Goal: Information Seeking & Learning: Understand process/instructions

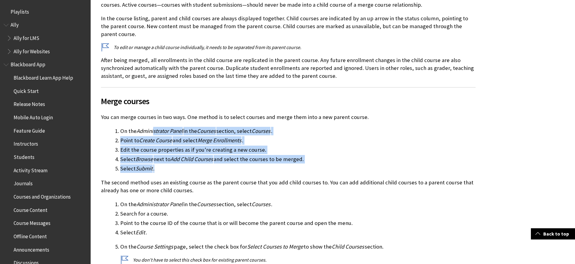
scroll to position [837, 0]
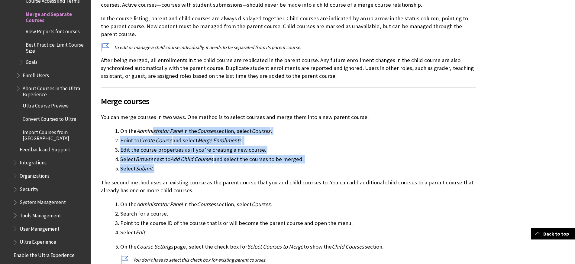
click at [285, 164] on li "Select Submit ." at bounding box center [297, 168] width 355 height 8
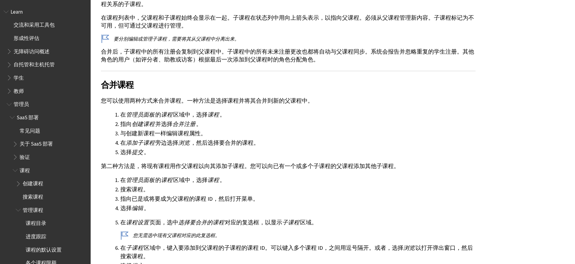
scroll to position [288, 0]
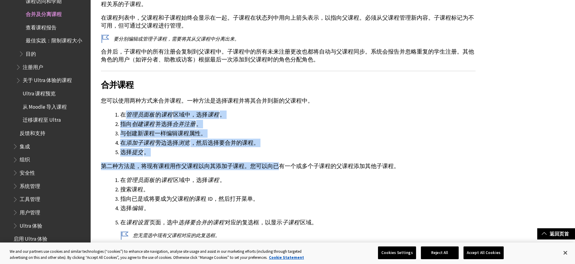
drag, startPoint x: 123, startPoint y: 115, endPoint x: 277, endPoint y: 160, distance: 160.9
click at [277, 160] on div "教授同一课程的多个部分的教师，可能更喜欢通过与子课程相关联的单一父课程管理这些部分。活动课程（具有学生提交的课程）绝不应设为合并课程关系的子课程。 在课程列表…" at bounding box center [288, 209] width 375 height 435
drag, startPoint x: 311, startPoint y: 160, endPoint x: 306, endPoint y: 110, distance: 50.4
click at [306, 110] on div "教授同一课程的多个部分的教师，可能更喜欢通过与子课程相关联的单一父课程管理这些部分。活动课程（具有学生提交的课程）绝不应设为合并课程关系的子课程。 在课程列表…" at bounding box center [288, 209] width 375 height 435
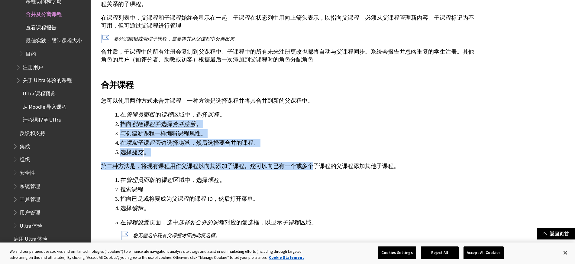
click at [306, 110] on li "在 管理员面板 的 课程 区域中，选择 课程 。" at bounding box center [297, 114] width 355 height 8
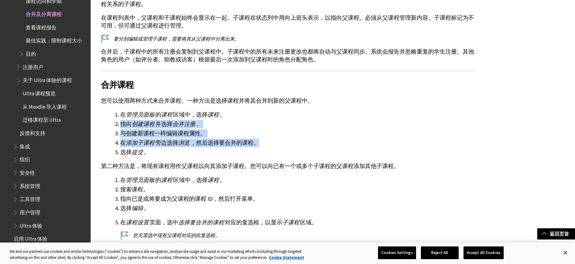
drag, startPoint x: 111, startPoint y: 123, endPoint x: 291, endPoint y: 141, distance: 181.6
click at [291, 141] on ol "在 管理员面板 的 课程 区域中，选择 课程 。 指向 创建课程 并选择 合并注册 。 与创建新课程一样编辑课程属性。 在 添加子课程 旁边选择 浏览 ，然后…" at bounding box center [288, 133] width 375 height 46
click at [291, 141] on li "在 添加子课程 旁边选择 浏览 ，然后选择要合并的课程。" at bounding box center [297, 142] width 355 height 8
drag, startPoint x: 291, startPoint y: 141, endPoint x: 91, endPoint y: 127, distance: 200.8
click at [91, 127] on div "要分别编辑或管理子课程，需要将其从父课程中分离出来。" at bounding box center [288, 219] width 395 height 488
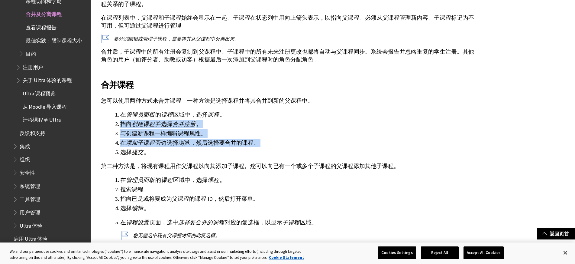
click at [91, 127] on div "要分别编辑或管理子课程，需要将其从父课程中分离出来。" at bounding box center [288, 219] width 395 height 488
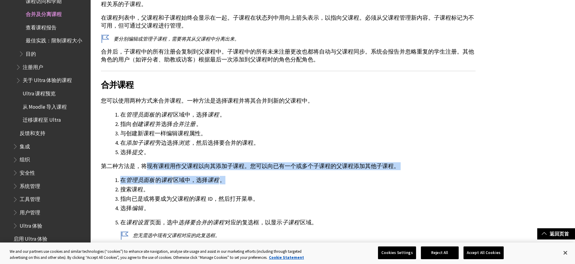
drag, startPoint x: 179, startPoint y: 165, endPoint x: 285, endPoint y: 180, distance: 107.8
click at [285, 180] on div "教授同一课程的多个部分的教师，可能更喜欢通过与子课程相关联的单一父课程管理这些部分。活动课程（具有学生提交的课程）绝不应设为合并课程关系的子课程。 在课程列表…" at bounding box center [288, 209] width 375 height 435
click at [285, 180] on li "在 管理员面板 的 课程 区域中，选择 课程 。" at bounding box center [297, 180] width 355 height 8
drag, startPoint x: 297, startPoint y: 193, endPoint x: 297, endPoint y: 154, distance: 38.7
click at [297, 154] on div "教授同一课程的多个部分的教师，可能更喜欢通过与子课程相关联的单一父课程管理这些部分。活动课程（具有学生提交的课程）绝不应设为合并课程关系的子课程。 在课程列表…" at bounding box center [288, 209] width 375 height 435
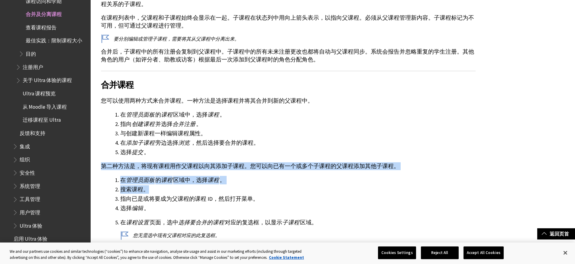
click at [297, 154] on li "选择 提交 。" at bounding box center [297, 152] width 355 height 8
drag, startPoint x: 189, startPoint y: 165, endPoint x: 354, endPoint y: 178, distance: 166.4
click at [354, 178] on div "教授同一课程的多个部分的教师，可能更喜欢通过与子课程相关联的单一父课程管理这些部分。活动课程（具有学生提交的课程）绝不应设为合并课程关系的子课程。 在课程列表…" at bounding box center [288, 209] width 375 height 435
click at [354, 178] on li "在 管理员面板 的 课程 区域中，选择 课程 。" at bounding box center [297, 180] width 355 height 8
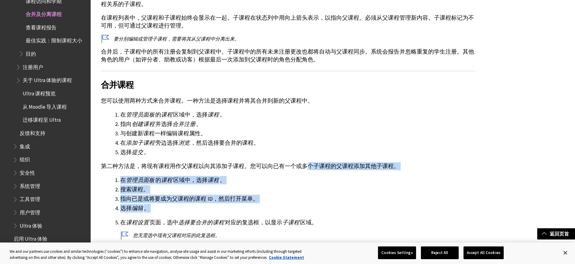
drag, startPoint x: 316, startPoint y: 216, endPoint x: 303, endPoint y: 160, distance: 58.2
click at [303, 160] on div "教授同一课程的多个部分的教师，可能更喜欢通过与子课程相关联的单一父课程管理这些部分。活动课程（具有学生提交的课程）绝不应设为合并课程关系的子课程。 在课程列表…" at bounding box center [288, 209] width 375 height 435
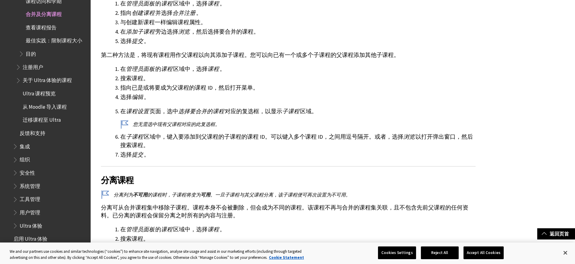
scroll to position [272, 0]
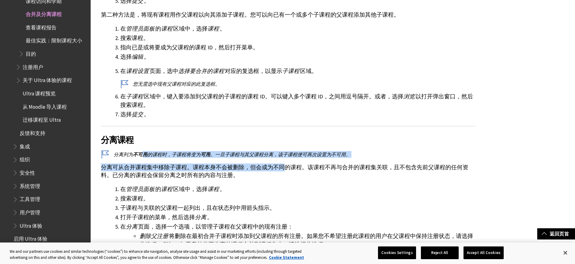
drag, startPoint x: 142, startPoint y: 150, endPoint x: 282, endPoint y: 170, distance: 141.3
click at [282, 170] on div "教授同一课程的多个部分的教师，可能更喜欢通过与子课程相关联的单一父课程管理这些部分。活动课程（具有学生提交的课程）绝不应设为合并课程关系的子课程。 在课程列表…" at bounding box center [288, 58] width 375 height 435
click at [283, 170] on p "分离可从合并课程集中移除子课程。课程本身不会被删除，但会成为不同的课程。该课程不再与合并的课程集关联，且不包含先前父课程的任何资料。已分离的课程会保留分离之时…" at bounding box center [288, 171] width 375 height 16
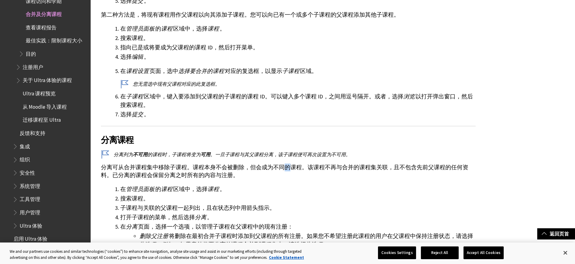
click at [283, 170] on p "分离可从合并课程集中移除子课程。课程本身不会被删除，但会成为不同的课程。该课程不再与合并的课程集关联，且不包含先前父课程的任何资料。已分离的课程会保留分离之时…" at bounding box center [288, 171] width 375 height 16
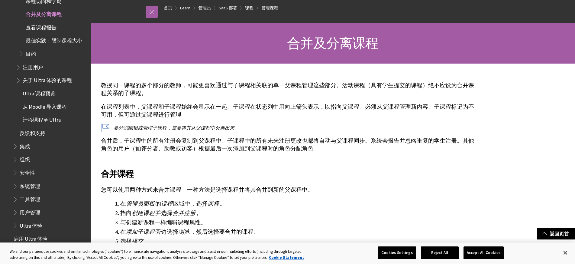
scroll to position [0, 0]
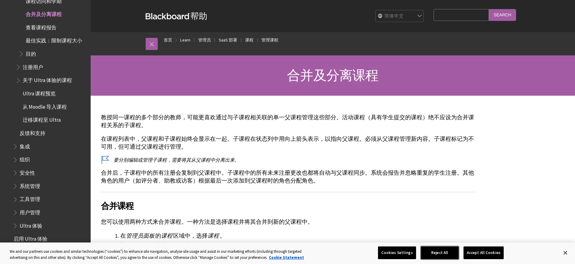
drag, startPoint x: 442, startPoint y: 251, endPoint x: 479, endPoint y: 252, distance: 37.2
click at [479, 252] on div "Cookies Settings Reject All Accept All Cookies" at bounding box center [443, 252] width 130 height 21
click at [479, 252] on button "Accept All Cookies" at bounding box center [484, 252] width 40 height 13
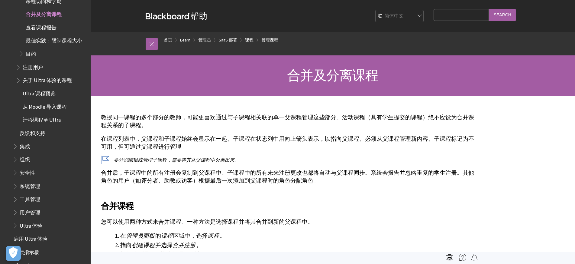
click at [397, 11] on select "English عربية Català Cymraeg Deutsch Español Suomi Français עברית Italiano 日本語 …" at bounding box center [400, 16] width 48 height 12
click at [210, 121] on p "教授同一课程的多个部分的教师，可能更喜欢通过与子课程相关联的单一父课程管理这些部分。活动课程（具有学生提交的课程）绝不应设为合并课程关系的子课程。" at bounding box center [288, 121] width 375 height 16
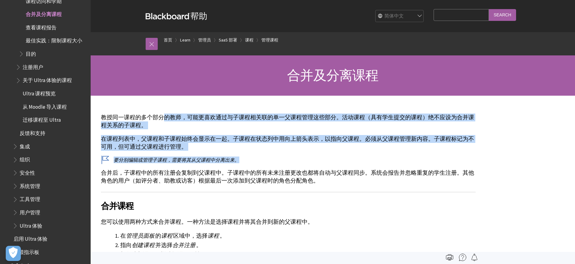
drag, startPoint x: 161, startPoint y: 115, endPoint x: 317, endPoint y: 155, distance: 160.3
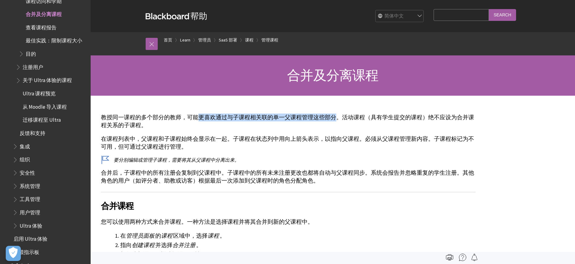
drag, startPoint x: 195, startPoint y: 118, endPoint x: 332, endPoint y: 121, distance: 137.2
click at [332, 121] on p "教授同一课程的多个部分的教师，可能更喜欢通过与子课程相关联的单一父课程管理这些部分。活动课程（具有学生提交的课程）绝不应设为合并课程关系的子课程。" at bounding box center [288, 121] width 375 height 16
click at [333, 121] on p "教授同一课程的多个部分的教师，可能更喜欢通过与子课程相关联的单一父课程管理这些部分。活动课程（具有学生提交的课程）绝不应设为合并课程关系的子课程。" at bounding box center [288, 121] width 375 height 16
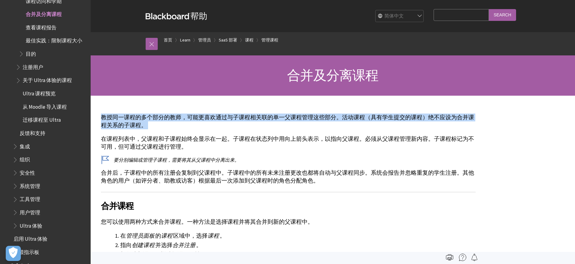
click at [333, 121] on p "教授同一课程的多个部分的教师，可能更喜欢通过与子课程相关联的单一父课程管理这些部分。活动课程（具有学生提交的课程）绝不应设为合并课程关系的子课程。" at bounding box center [288, 121] width 375 height 16
click at [280, 123] on p "教授同一课程的多个部分的教师，可能更喜欢通过与子课程相关联的单一父课程管理这些部分。活动课程（具有学生提交的课程）绝不应设为合并课程关系的子课程。" at bounding box center [288, 121] width 375 height 16
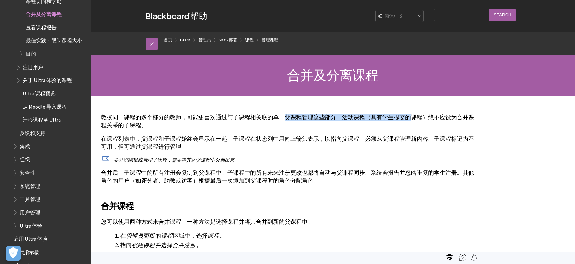
drag, startPoint x: 281, startPoint y: 117, endPoint x: 405, endPoint y: 117, distance: 123.9
click at [405, 117] on p "教授同一课程的多个部分的教师，可能更喜欢通过与子课程相关联的单一父课程管理这些部分。活动课程（具有学生提交的课程）绝不应设为合并课程关系的子课程。" at bounding box center [288, 121] width 375 height 16
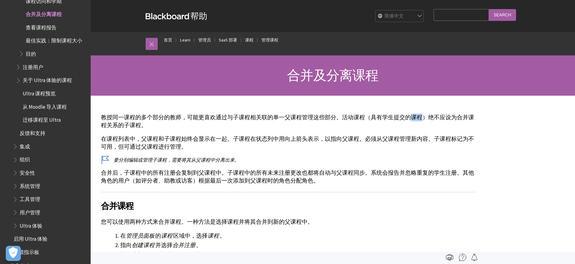
click at [405, 117] on p "教授同一课程的多个部分的教师，可能更喜欢通过与子课程相关联的单一父课程管理这些部分。活动课程（具有学生提交的课程）绝不应设为合并课程关系的子课程。" at bounding box center [288, 121] width 375 height 16
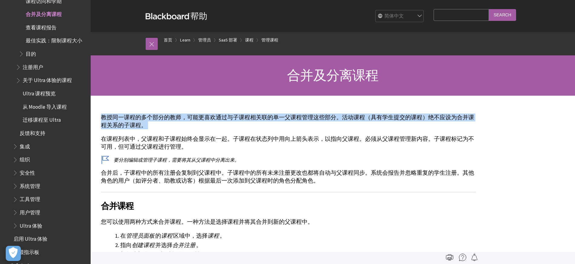
click at [405, 117] on p "教授同一课程的多个部分的教师，可能更喜欢通过与子课程相关联的单一父课程管理这些部分。活动课程（具有学生提交的课程）绝不应设为合并课程关系的子课程。" at bounding box center [288, 121] width 375 height 16
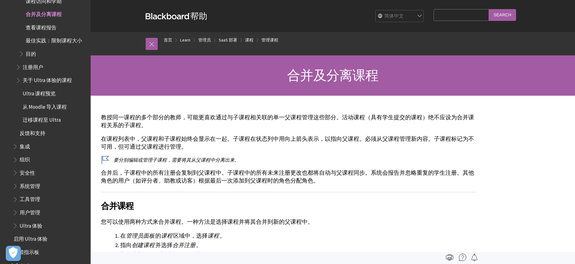
drag, startPoint x: 113, startPoint y: 138, endPoint x: 221, endPoint y: 141, distance: 107.6
click at [221, 141] on p "在课程列表中，父课程和子课程始终会显示在一起。子课程在状态列中用向上箭头表示，以指向父课程。必须从父课程管理新内容。子课程标记为不可用，但可通过父课程进行管理。" at bounding box center [288, 143] width 375 height 16
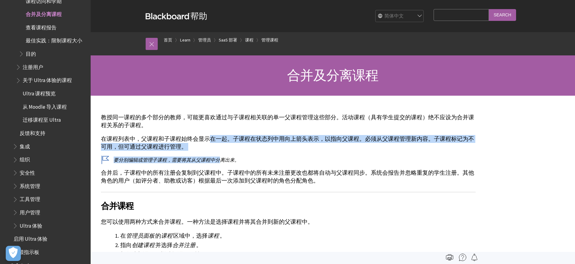
drag, startPoint x: 218, startPoint y: 153, endPoint x: 207, endPoint y: 132, distance: 23.7
drag, startPoint x: 123, startPoint y: 136, endPoint x: 261, endPoint y: 151, distance: 138.7
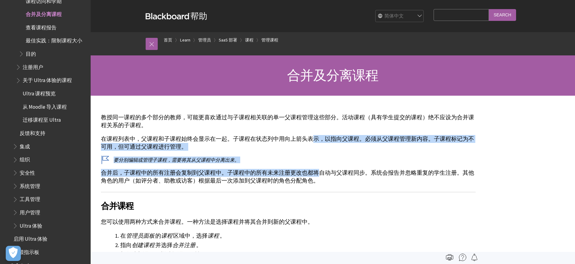
drag, startPoint x: 313, startPoint y: 173, endPoint x: 309, endPoint y: 132, distance: 41.0
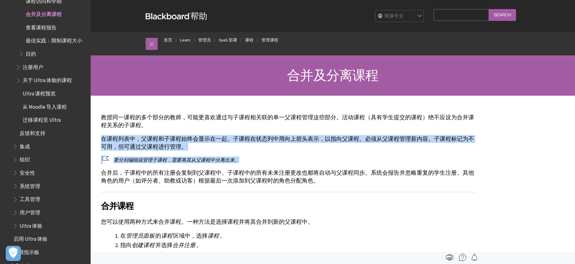
drag, startPoint x: 279, startPoint y: 129, endPoint x: 342, endPoint y: 153, distance: 67.8
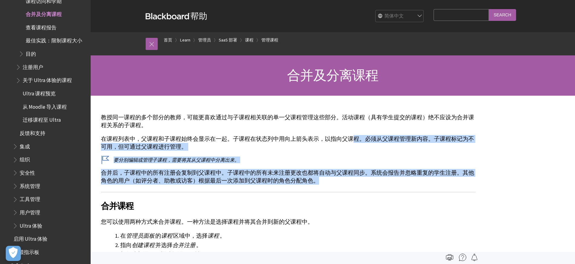
drag, startPoint x: 359, startPoint y: 178, endPoint x: 348, endPoint y: 132, distance: 47.1
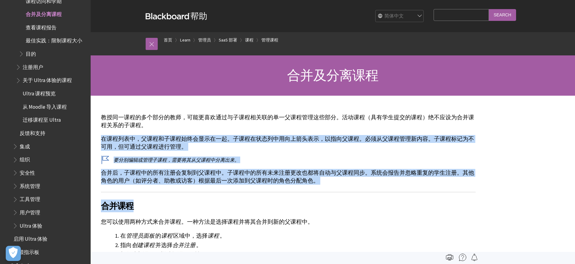
drag, startPoint x: 341, startPoint y: 127, endPoint x: 352, endPoint y: 185, distance: 59.4
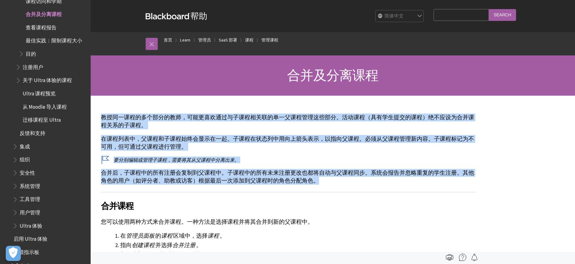
drag, startPoint x: 353, startPoint y: 181, endPoint x: 95, endPoint y: 107, distance: 268.8
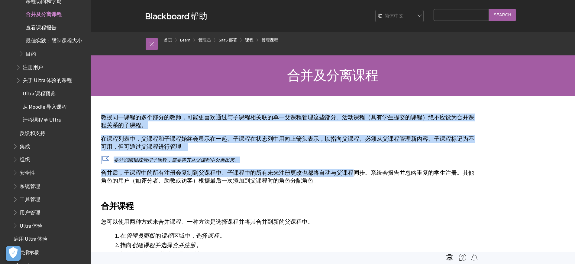
drag, startPoint x: 95, startPoint y: 107, endPoint x: 339, endPoint y: 170, distance: 252.8
click at [339, 170] on p "合并后，子课程中的所有注册会复制到父课程中。子课程中的所有未来注册更改也都将自动与父课程同步。系统会报告并忽略重复的学生注册。其他角色的用户（如评分者、助教或…" at bounding box center [288, 177] width 375 height 16
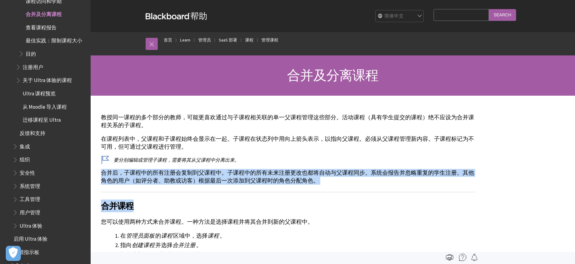
drag, startPoint x: 348, startPoint y: 188, endPoint x: 100, endPoint y: 175, distance: 247.9
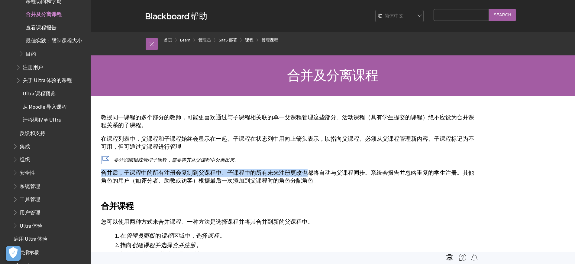
drag, startPoint x: 100, startPoint y: 175, endPoint x: 297, endPoint y: 175, distance: 197.3
click at [297, 175] on p "合并后，子课程中的所有注册会复制到父课程中。子课程中的所有未来注册更改也都将自动与父课程同步。系统会报告并忽略重复的学生注册。其他角色的用户（如评分者、助教或…" at bounding box center [288, 177] width 375 height 16
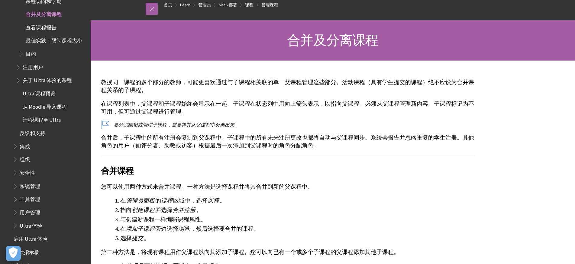
scroll to position [91, 0]
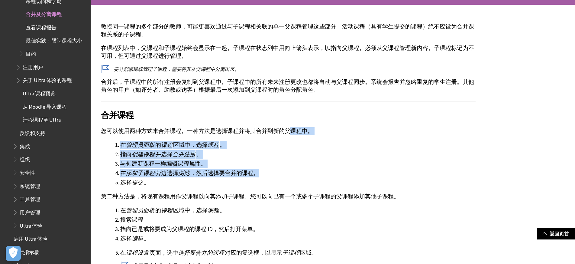
drag, startPoint x: 290, startPoint y: 137, endPoint x: 285, endPoint y: 125, distance: 12.6
click at [285, 125] on div "教授同一课程的多个部分的教师，可能更喜欢通过与子课程相关联的单一父课程管理这些部分。活动课程（具有学生提交的课程）绝不应设为合并课程关系的子课程。 在课程列表…" at bounding box center [288, 240] width 375 height 435
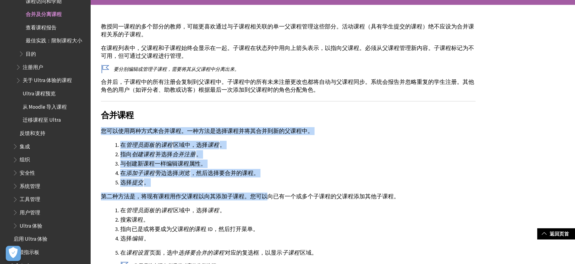
drag, startPoint x: 254, startPoint y: 119, endPoint x: 267, endPoint y: 194, distance: 76.6
click at [267, 194] on div "教授同一课程的多个部分的教师，可能更喜欢通过与子课程相关联的单一父课程管理这些部分。活动课程（具有学生提交的课程）绝不应设为合并课程关系的子课程。 在课程列表…" at bounding box center [288, 240] width 375 height 435
click at [267, 194] on p "第二种方法是，将现有课程用作父课程以向其添加子课程。您可以向已有一个或多个子课程的父课程添加其他子课程。" at bounding box center [288, 196] width 375 height 8
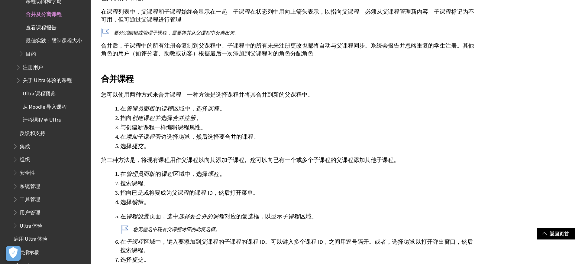
scroll to position [151, 0]
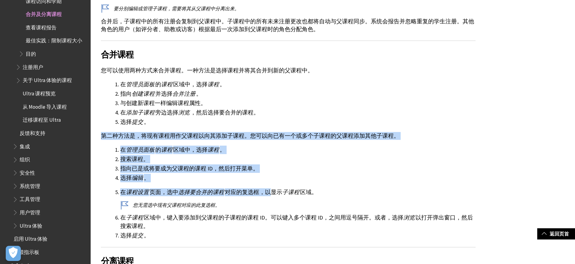
drag, startPoint x: 267, startPoint y: 194, endPoint x: 264, endPoint y: 118, distance: 75.9
click at [264, 118] on div "教授同一课程的多个部分的教师，可能更喜欢通过与子课程相关联的单一父课程管理这些部分。活动课程（具有学生提交的课程）绝不应设为合并课程关系的子课程。 在课程列表…" at bounding box center [288, 179] width 375 height 435
click at [264, 118] on li "选择 提交 。" at bounding box center [297, 122] width 355 height 8
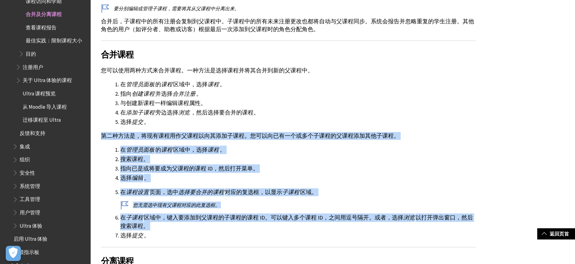
drag, startPoint x: 264, startPoint y: 118, endPoint x: 276, endPoint y: 227, distance: 109.1
click at [276, 227] on div "教授同一课程的多个部分的教师，可能更喜欢通过与子课程相关联的单一父课程管理这些部分。活动课程（具有学生提交的课程）绝不应设为合并课程关系的子课程。 在课程列表…" at bounding box center [288, 179] width 375 height 435
click at [276, 227] on li "在 子课程 区域中，键入要添加到父课程的子课程的课程 ID。可以键入多个课程 ID，之间用逗号隔开。或者，选择 浏览 以打开弹出窗口，然后搜索课程。" at bounding box center [297, 221] width 355 height 17
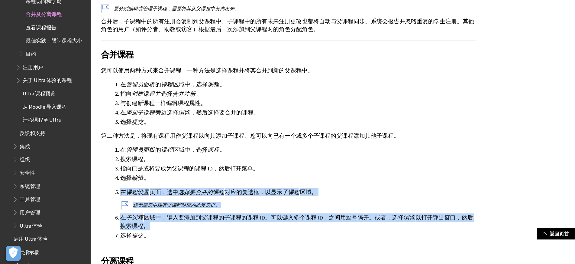
drag, startPoint x: 276, startPoint y: 227, endPoint x: 279, endPoint y: 179, distance: 48.1
click at [279, 179] on ol "在 管理员面板 的 课程 区域中，选择 课程 。 搜索课程。 指向已是或将要成为父课程的课程 ID，然后打开菜单。 选择 编辑 。 在 课程设置 页面，选中 …" at bounding box center [288, 192] width 375 height 94
click at [279, 179] on li "选择 编辑 。" at bounding box center [297, 177] width 355 height 8
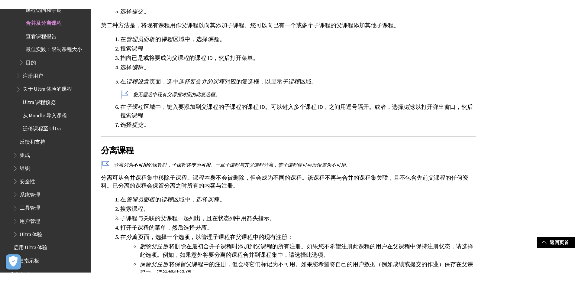
scroll to position [332, 0]
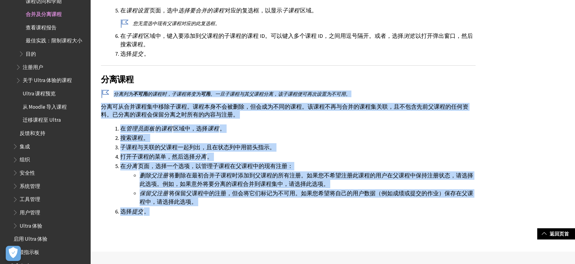
drag, startPoint x: 283, startPoint y: 217, endPoint x: 238, endPoint y: 65, distance: 158.9
drag
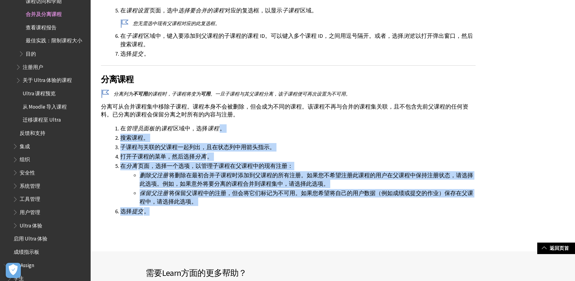
drag, startPoint x: 278, startPoint y: 215, endPoint x: 220, endPoint y: 123, distance: 108.5
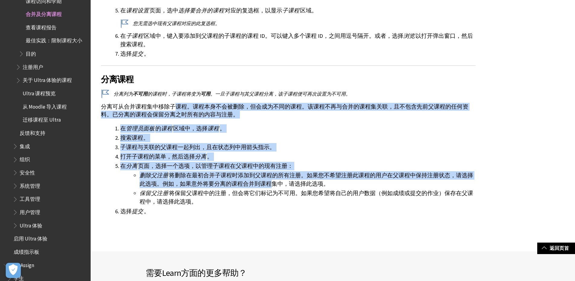
drag, startPoint x: 177, startPoint y: 106, endPoint x: 263, endPoint y: 186, distance: 117.2
click at [263, 186] on li "删除父注册 将删除在最初合并子课程时添加到父课程的所有注册。如果您不希望注册此课程的用户在父课程中保持注册状态，请选择此选项。例如，如果意外将要分离的课程合并…" at bounding box center [308, 179] width 336 height 17
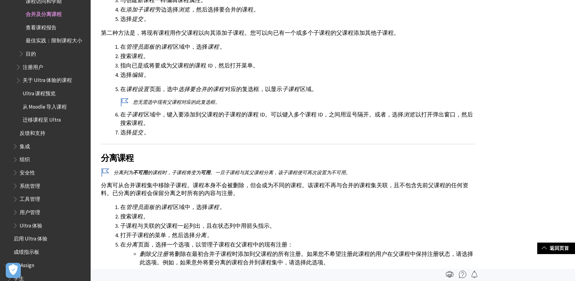
scroll to position [242, 0]
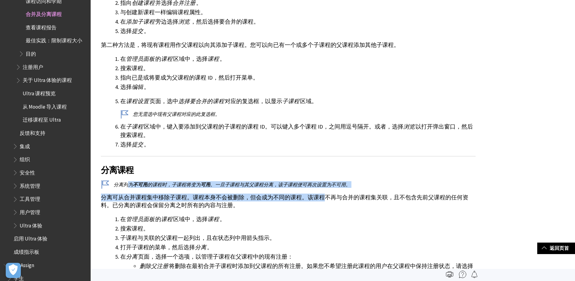
drag, startPoint x: 130, startPoint y: 183, endPoint x: 323, endPoint y: 191, distance: 193.3
click at [323, 191] on div "教授同一课程的多个部分的教师，可能更喜欢通过与子课程相关联的单一父课程管理这些部分。活动课程（具有学生提交的课程）绝不应设为合并课程关系的子课程。 在课程列表…" at bounding box center [288, 89] width 375 height 435
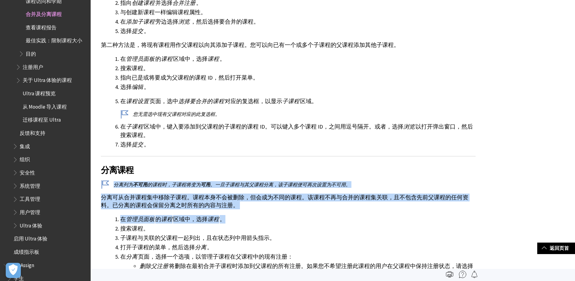
drag, startPoint x: 319, startPoint y: 215, endPoint x: 285, endPoint y: 175, distance: 52.2
click at [285, 175] on div "教授同一课程的多个部分的教师，可能更喜欢通过与子课程相关联的单一父课程管理这些部分。活动课程（具有学生提交的课程）绝不应设为合并课程关系的子课程。 在课程列表…" at bounding box center [288, 89] width 375 height 435
click at [285, 175] on h2 "分离课程" at bounding box center [288, 166] width 375 height 20
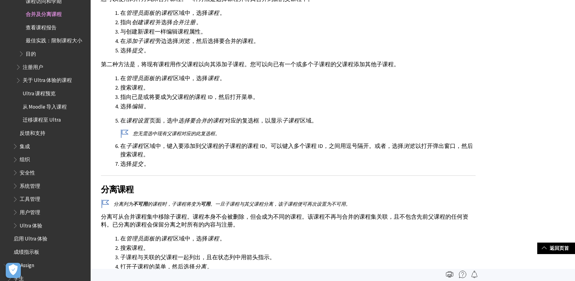
scroll to position [181, 0]
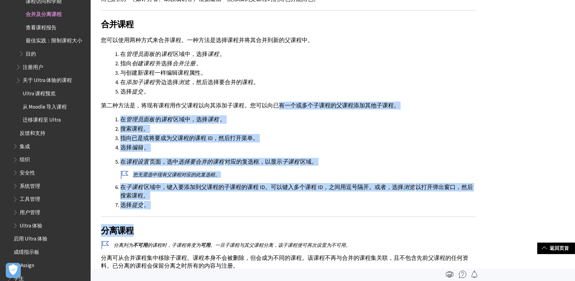
drag, startPoint x: 297, startPoint y: 208, endPoint x: 273, endPoint y: 104, distance: 106.1
click at [273, 104] on div "教授同一课程的多个部分的教师，可能更喜欢通过与子课程相关联的单一父课程管理这些部分。活动课程（具有学生提交的课程）绝不应设为合并课程关系的子课程。 在课程列表…" at bounding box center [288, 149] width 375 height 435
click at [273, 104] on p "第二种方法是，将现有课程用作父课程以向其添加子课程。您可以向已有一个或多个子课程的父课程添加其他子课程。" at bounding box center [288, 106] width 375 height 8
drag, startPoint x: 145, startPoint y: 119, endPoint x: 301, endPoint y: 214, distance: 182.4
click at [301, 214] on div "教授同一课程的多个部分的教师，可能更喜欢通过与子课程相关联的单一父课程管理这些部分。活动课程（具有学生提交的课程）绝不应设为合并课程关系的子课程。 在课程列表…" at bounding box center [288, 149] width 375 height 435
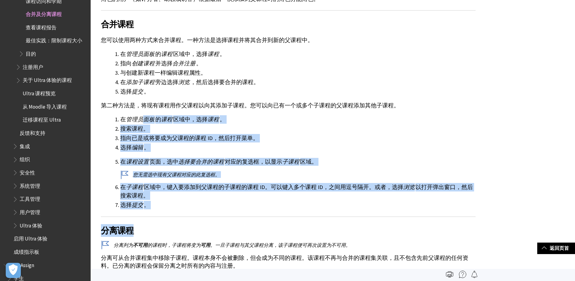
click at [301, 214] on div "教授同一课程的多个部分的教师，可能更喜欢通过与子课程相关联的单一父课程管理这些部分。活动课程（具有学生提交的课程）绝不应设为合并课程关系的子课程。 在课程列表…" at bounding box center [288, 149] width 375 height 435
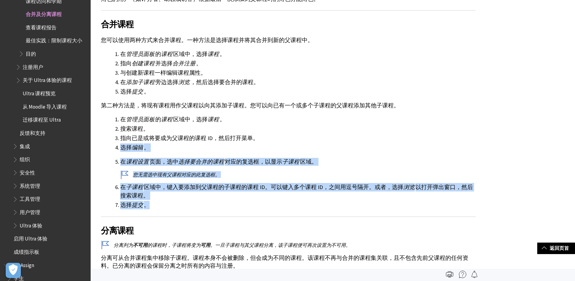
drag, startPoint x: 293, startPoint y: 196, endPoint x: 279, endPoint y: 138, distance: 59.5
click at [279, 138] on ol "在 管理员面板 的 课程 区域中，选择 课程 。 搜索课程。 指向已是或将要成为父课程的课程 ID，然后打开菜单。 选择 编辑 。 在 课程设置 页面，选中 …" at bounding box center [288, 162] width 375 height 94
click at [279, 138] on li "指向已是或将要成为父课程的课程 ID，然后打开菜单。" at bounding box center [297, 138] width 355 height 8
drag, startPoint x: 123, startPoint y: 146, endPoint x: 253, endPoint y: 199, distance: 140.4
click at [253, 199] on ol "在 管理员面板 的 课程 区域中，选择 课程 。 搜索课程。 指向已是或将要成为父课程的课程 ID，然后打开菜单。 选择 编辑 。 在 课程设置 页面，选中 …" at bounding box center [288, 162] width 375 height 94
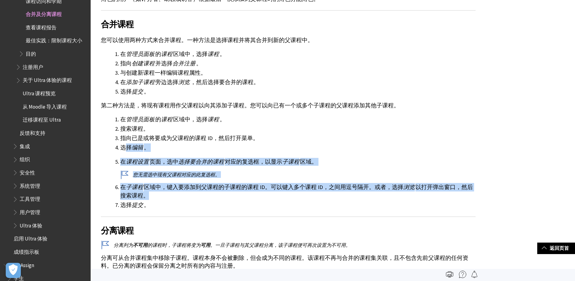
click at [253, 199] on li "在 子课程 区域中，键入要添加到父课程的子课程的课程 ID。可以键入多个课程 ID，之间用逗号隔开。或者，选择 浏览 以打开弹出窗口，然后搜索课程。" at bounding box center [297, 191] width 355 height 17
drag, startPoint x: 256, startPoint y: 200, endPoint x: 260, endPoint y: 157, distance: 43.5
click at [260, 157] on ol "在 管理员面板 的 课程 区域中，选择 课程 。 搜索课程。 指向已是或将要成为父课程的课程 ID，然后打开菜单。 选择 编辑 。 在 课程设置 页面，选中 …" at bounding box center [288, 162] width 375 height 94
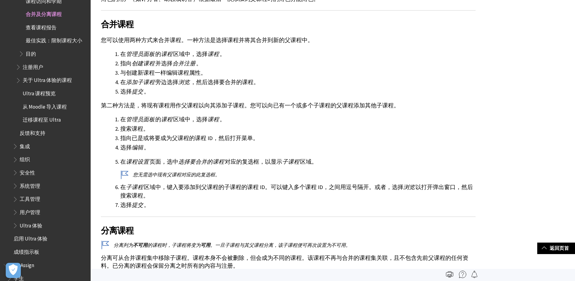
click at [260, 157] on ol "在 管理员面板 的 课程 区域中，选择 课程 。 搜索课程。 指向已是或将要成为父课程的课程 ID，然后打开菜单。 选择 编辑 。 在 课程设置 页面，选中 …" at bounding box center [288, 162] width 375 height 94
drag, startPoint x: 149, startPoint y: 161, endPoint x: 278, endPoint y: 161, distance: 129.0
click at [278, 161] on p "在 课程设置 页面，选中 选择要合并的课程 对应的复选框，以显示 子课程 区域。" at bounding box center [297, 162] width 355 height 8
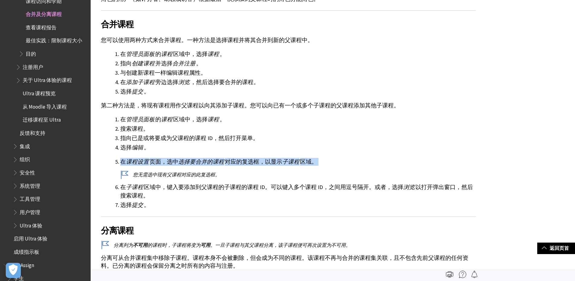
click at [278, 161] on p "在 课程设置 页面，选中 选择要合并的课程 对应的复选框，以显示 子课程 区域。" at bounding box center [297, 162] width 355 height 8
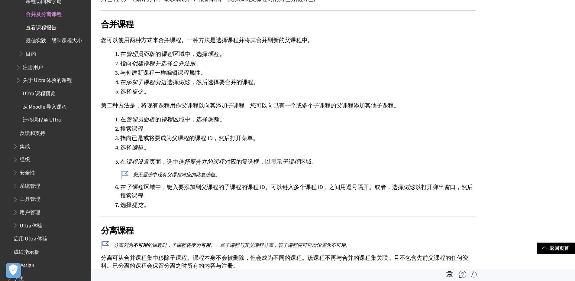
scroll to position [0, 0]
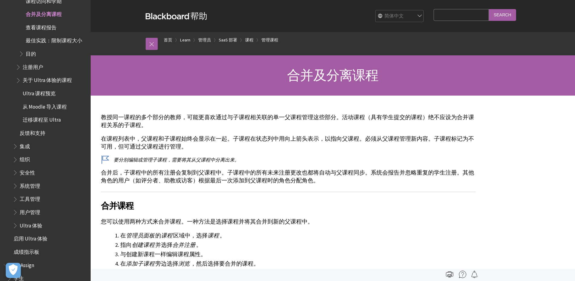
click at [418, 17] on select "English عربية Català Cymraeg Deutsch Español Suomi Français עברית Italiano 日本語 …" at bounding box center [400, 16] width 48 height 12
select select "/Learn/Administrator/SaaS/Courses/Manage_Courses/Merge_and_Separate_Courses"
click at [381, 10] on select "English عربية Català Cymraeg Deutsch Español Suomi Français עברית Italiano 日本語 …" at bounding box center [400, 16] width 48 height 12
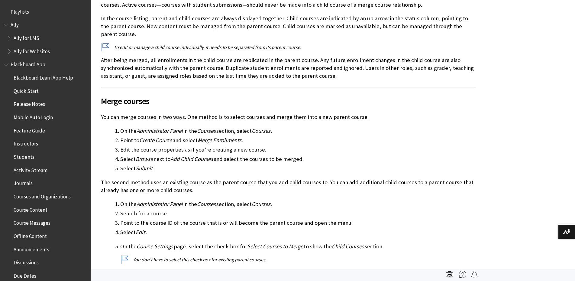
scroll to position [837, 0]
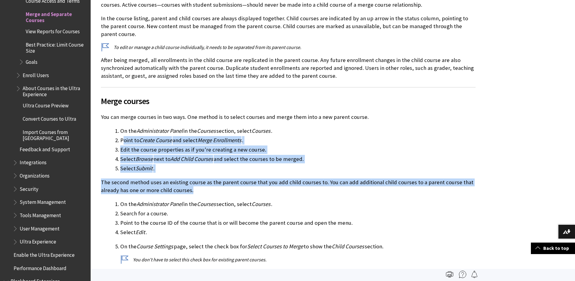
drag, startPoint x: 123, startPoint y: 128, endPoint x: 225, endPoint y: 183, distance: 115.6
click at [225, 183] on div "Instructors who teach multiple sections of the same course may prefer to manage…" at bounding box center [288, 233] width 375 height 481
click at [225, 183] on p "The second method uses an existing course as the parent course that you add chi…" at bounding box center [288, 186] width 375 height 16
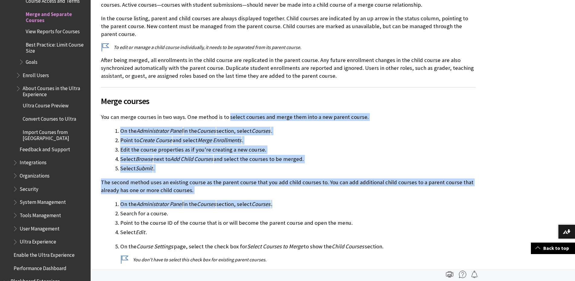
drag, startPoint x: 286, startPoint y: 192, endPoint x: 227, endPoint y: 107, distance: 103.2
click at [227, 107] on div "Instructors who teach multiple sections of the same course may prefer to manage…" at bounding box center [288, 233] width 375 height 481
click at [227, 113] on p "You can merge courses in two ways. One method is to select courses and merge th…" at bounding box center [288, 117] width 375 height 8
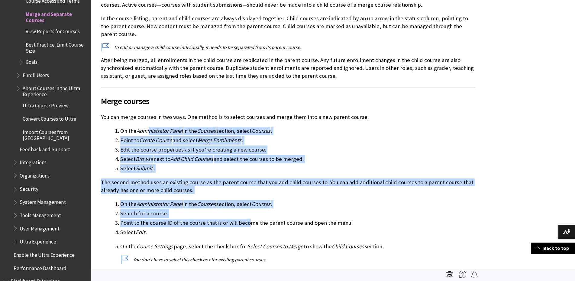
drag, startPoint x: 180, startPoint y: 160, endPoint x: 245, endPoint y: 218, distance: 87.8
click at [245, 218] on div "Instructors who teach multiple sections of the same course may prefer to manage…" at bounding box center [288, 233] width 375 height 481
click at [245, 218] on li "Point to the course ID of the course that is or will become the parent course a…" at bounding box center [297, 222] width 355 height 8
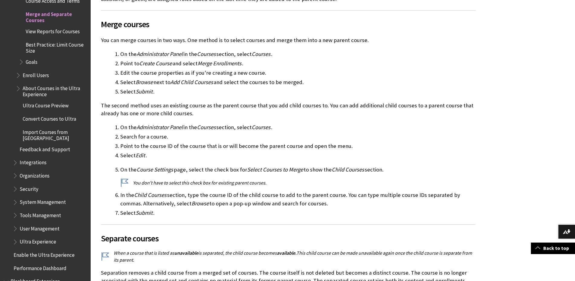
scroll to position [242, 0]
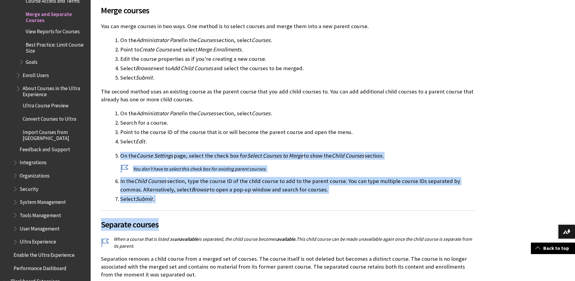
drag, startPoint x: 245, startPoint y: 218, endPoint x: 235, endPoint y: 137, distance: 82.5
click at [235, 137] on div "Instructors who teach multiple sections of the same course may prefer to manage…" at bounding box center [288, 142] width 375 height 481
click at [235, 137] on li "Select Edit ." at bounding box center [297, 141] width 355 height 8
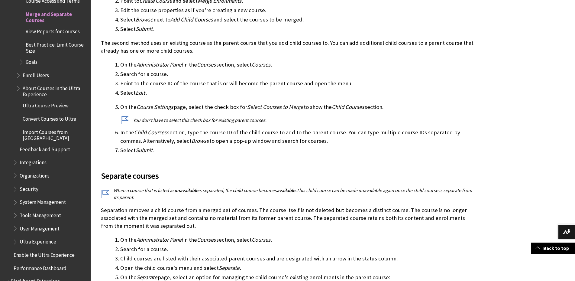
scroll to position [332, 0]
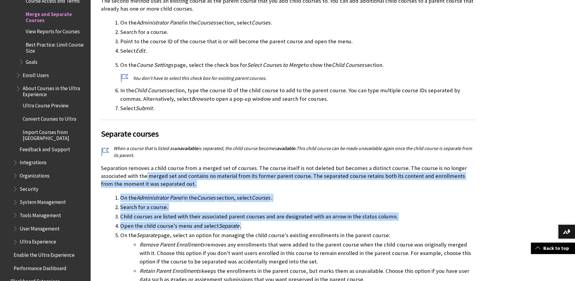
drag, startPoint x: 146, startPoint y: 165, endPoint x: 251, endPoint y: 220, distance: 118.3
click at [251, 220] on div "Instructors who teach multiple sections of the same course may prefer to manage…" at bounding box center [288, 52] width 375 height 481
click at [251, 222] on li "Open the child course's menu and select Separate ." at bounding box center [297, 226] width 355 height 8
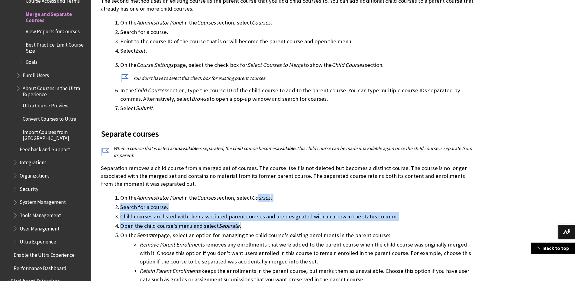
drag, startPoint x: 284, startPoint y: 221, endPoint x: 263, endPoint y: 185, distance: 41.6
click at [263, 185] on div "Instructors who teach multiple sections of the same course may prefer to manage…" at bounding box center [288, 52] width 375 height 481
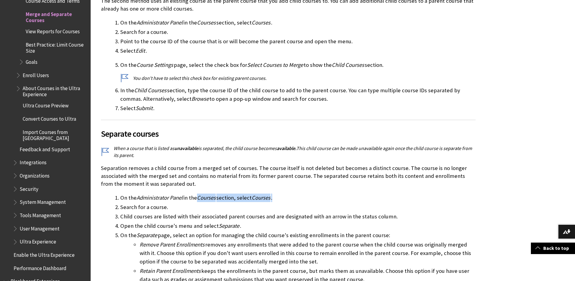
drag, startPoint x: 201, startPoint y: 188, endPoint x: 314, endPoint y: 189, distance: 113.6
click at [314, 193] on li "On the Administrator Panel in the Courses section, select Courses ." at bounding box center [297, 197] width 355 height 8
drag, startPoint x: 314, startPoint y: 189, endPoint x: 218, endPoint y: 190, distance: 95.8
click at [218, 193] on li "On the Administrator Panel in the Courses section, select Courses ." at bounding box center [297, 197] width 355 height 8
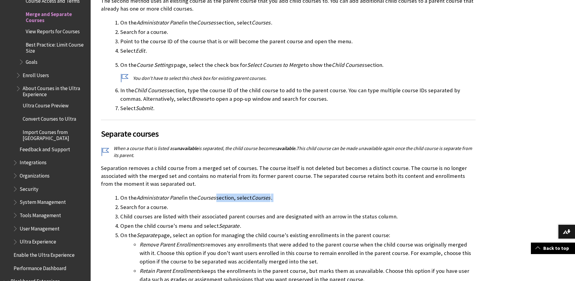
click at [216, 194] on span "Courses" at bounding box center [206, 197] width 19 height 7
drag, startPoint x: 202, startPoint y: 190, endPoint x: 330, endPoint y: 191, distance: 128.1
click at [330, 193] on li "On the Administrator Panel in the Courses section, select Courses ." at bounding box center [297, 197] width 355 height 8
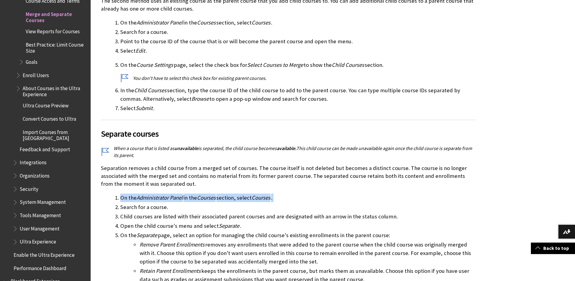
click at [330, 193] on li "On the Administrator Panel in the Courses section, select Courses ." at bounding box center [297, 197] width 355 height 8
click at [158, 212] on li "Child courses are listed with their associated parent courses and are designate…" at bounding box center [297, 216] width 355 height 8
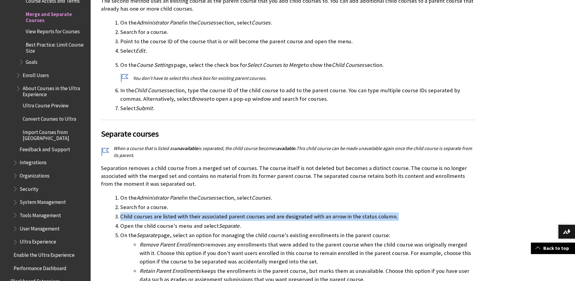
click at [158, 212] on li "Child courses are listed with their associated parent courses and are designate…" at bounding box center [297, 216] width 355 height 8
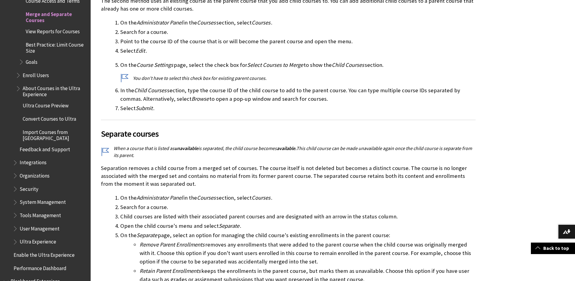
click at [147, 222] on li "Open the child course's menu and select Separate ." at bounding box center [297, 226] width 355 height 8
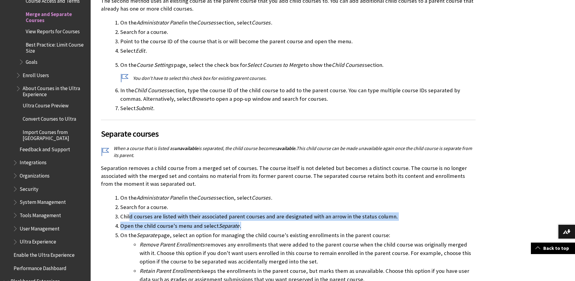
drag, startPoint x: 130, startPoint y: 206, endPoint x: 241, endPoint y: 219, distance: 111.3
click at [241, 219] on ol "On the Administrator Panel in the Courses section, select Courses . Search for …" at bounding box center [288, 243] width 375 height 100
click at [241, 222] on li "Open the child course's menu and select Separate ." at bounding box center [297, 226] width 355 height 8
drag, startPoint x: 266, startPoint y: 220, endPoint x: 129, endPoint y: 208, distance: 138.0
click at [129, 208] on ol "On the Administrator Panel in the Courses section, select Courses . Search for …" at bounding box center [288, 243] width 375 height 100
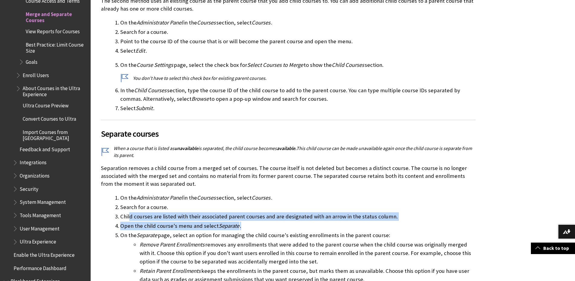
click at [129, 212] on li "Child courses are listed with their associated parent courses and are designate…" at bounding box center [297, 216] width 355 height 8
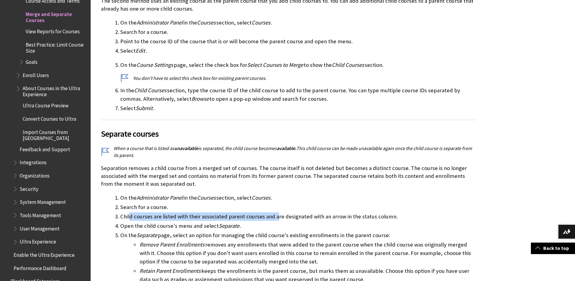
drag, startPoint x: 250, startPoint y: 208, endPoint x: 275, endPoint y: 208, distance: 25.4
click at [275, 212] on li "Child courses are listed with their associated parent courses and are designate…" at bounding box center [297, 216] width 355 height 8
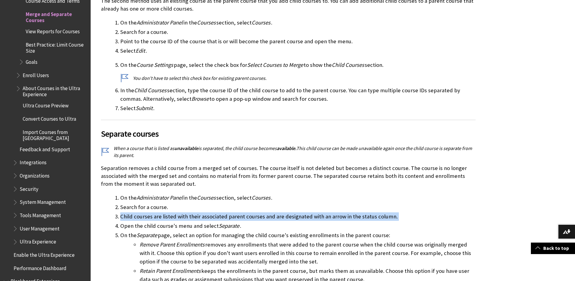
click at [275, 212] on li "Child courses are listed with their associated parent courses and are designate…" at bounding box center [297, 216] width 355 height 8
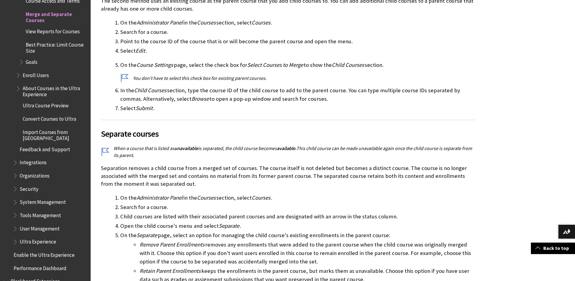
drag, startPoint x: 251, startPoint y: 216, endPoint x: 205, endPoint y: 216, distance: 46.2
click at [251, 222] on li "Open the child course's menu and select Separate ." at bounding box center [297, 226] width 355 height 8
drag, startPoint x: 195, startPoint y: 216, endPoint x: 291, endPoint y: 220, distance: 96.2
click at [291, 222] on li "Open the child course's menu and select Separate ." at bounding box center [297, 226] width 355 height 8
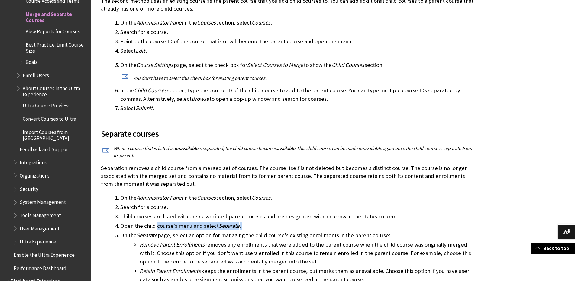
drag, startPoint x: 291, startPoint y: 220, endPoint x: 164, endPoint y: 221, distance: 126.9
click at [164, 222] on li "Open the child course's menu and select Separate ." at bounding box center [297, 226] width 355 height 8
